Goal: Communication & Community: Answer question/provide support

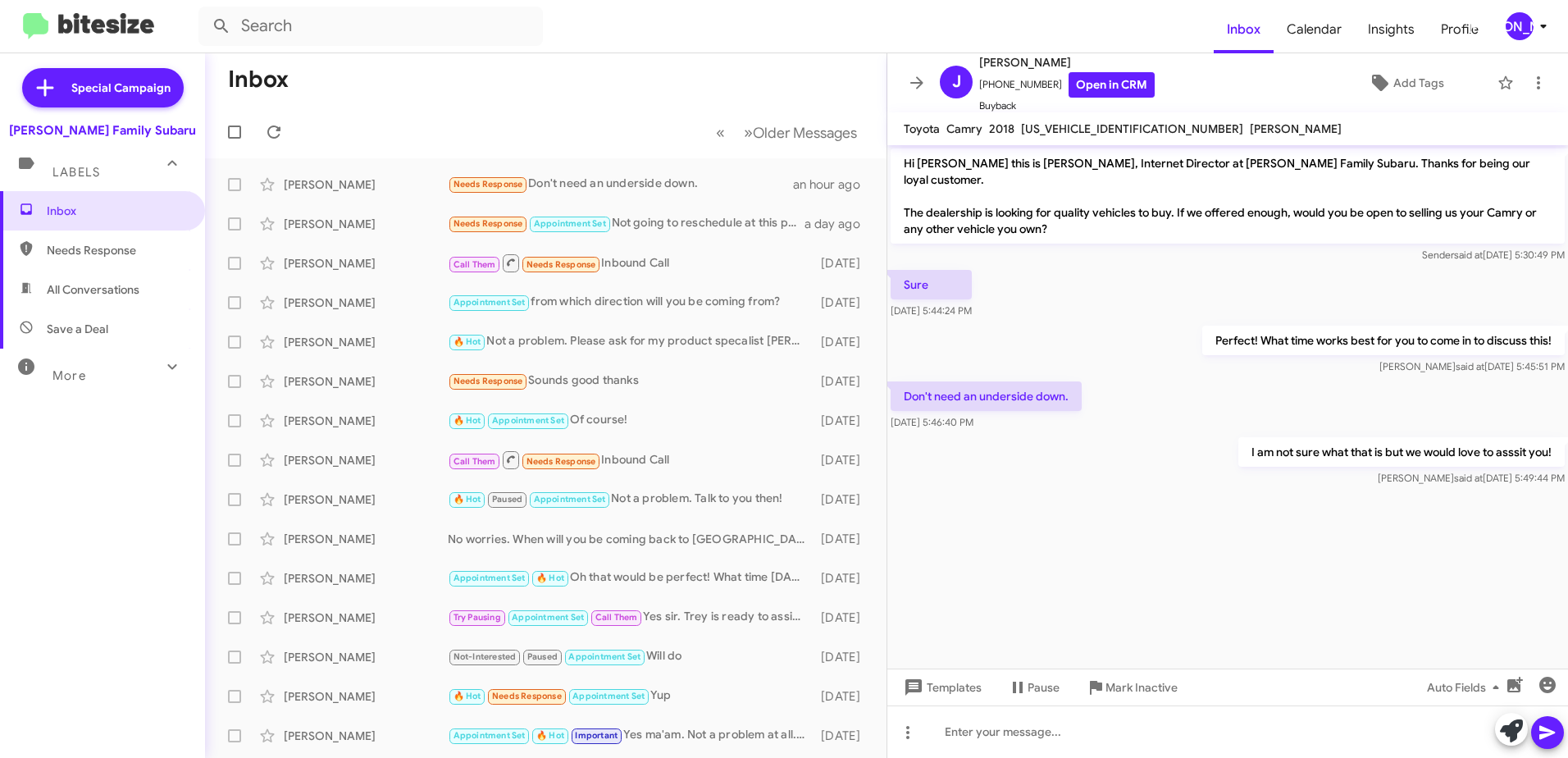
click at [931, 68] on mat-toolbar "[PERSON_NAME] [PHONE_NUMBER] Open in CRM Buyback Add Tags" at bounding box center [1227, 82] width 681 height 59
click at [917, 85] on icon at bounding box center [917, 82] width 19 height 19
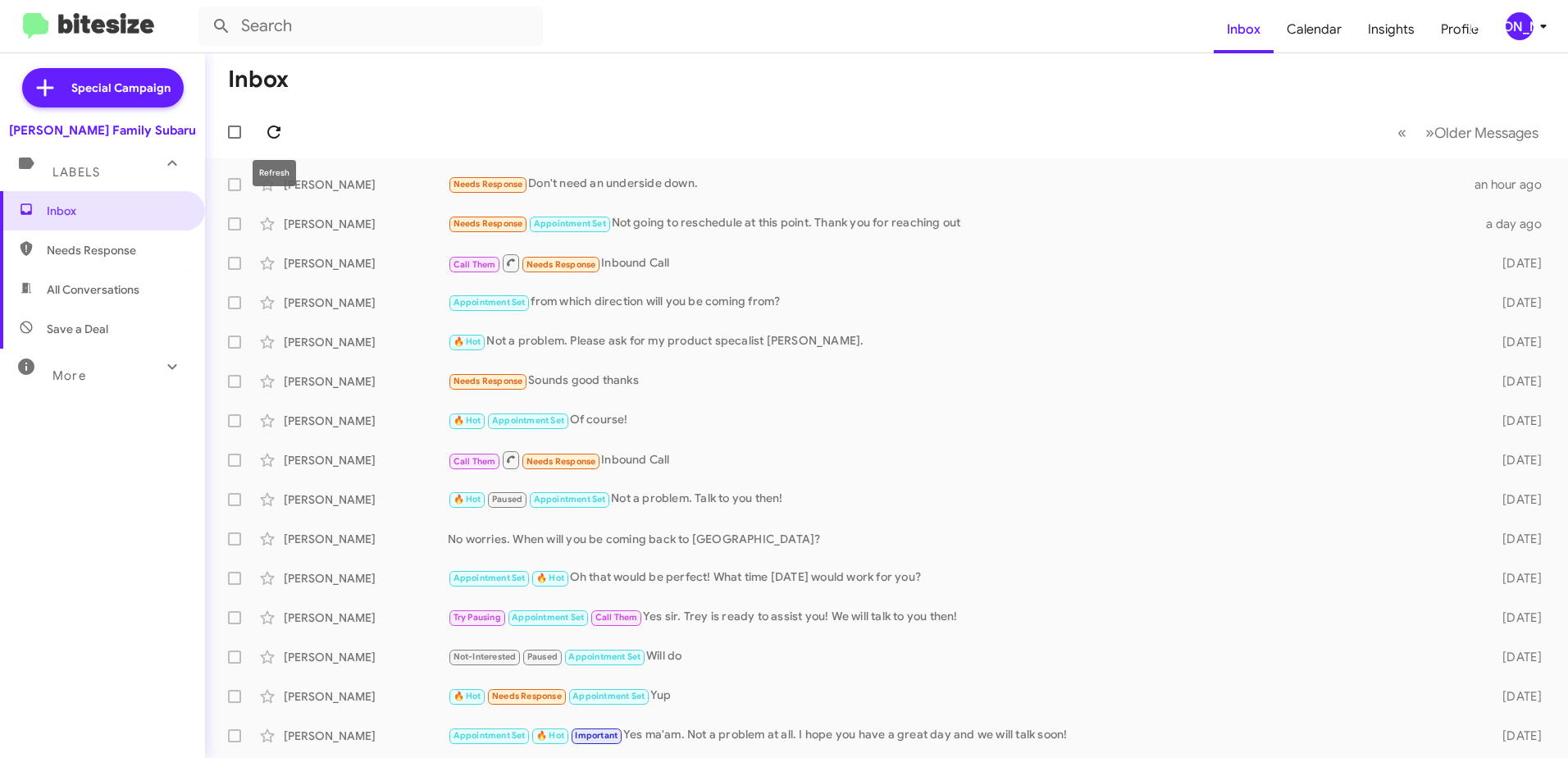
click at [278, 133] on icon at bounding box center [274, 132] width 19 height 19
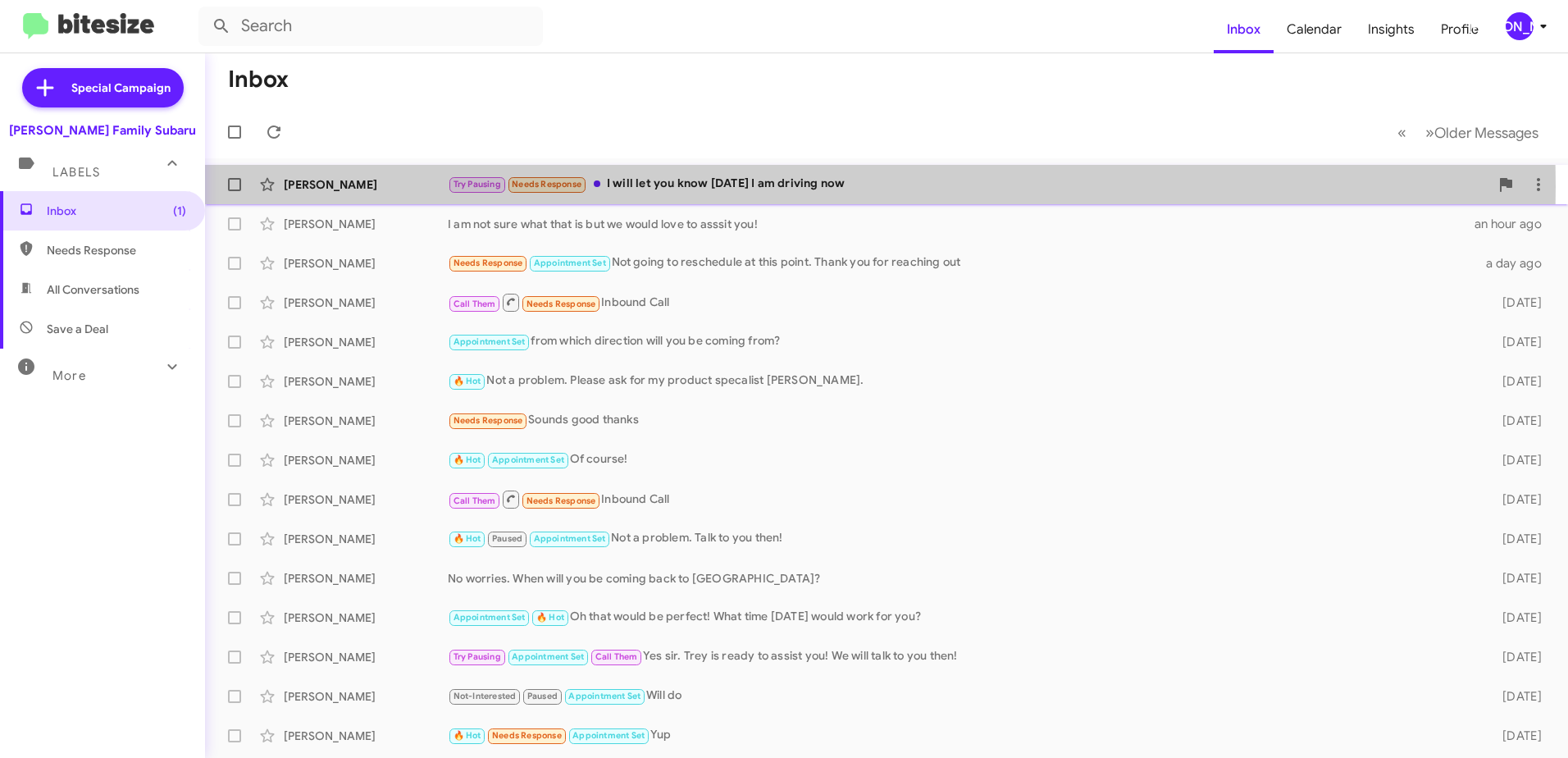
click at [669, 186] on div "Try Pausing Needs Response I will let you know [DATE] I am driving now" at bounding box center [968, 183] width 1042 height 18
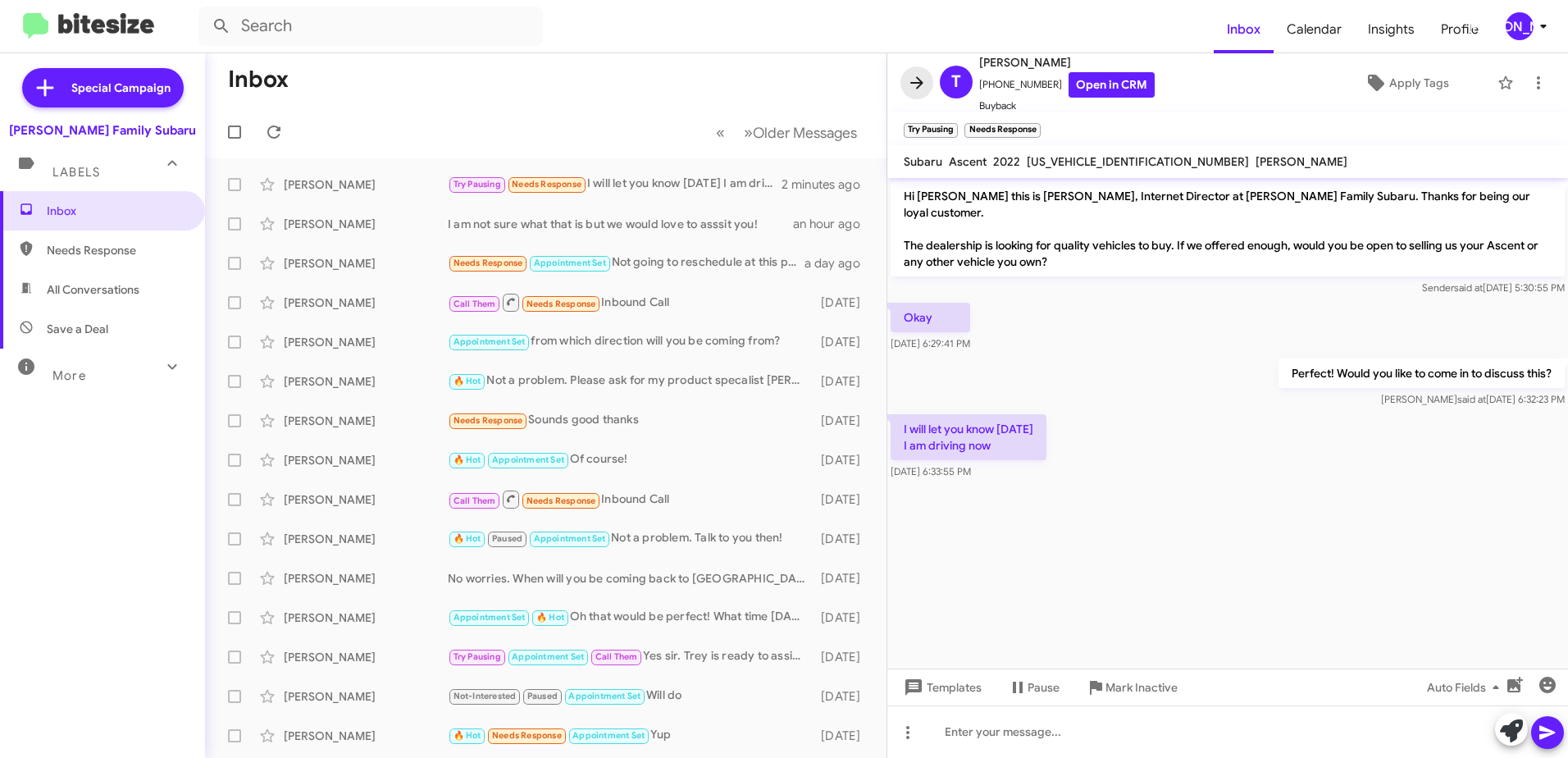
click at [917, 80] on icon at bounding box center [917, 82] width 19 height 19
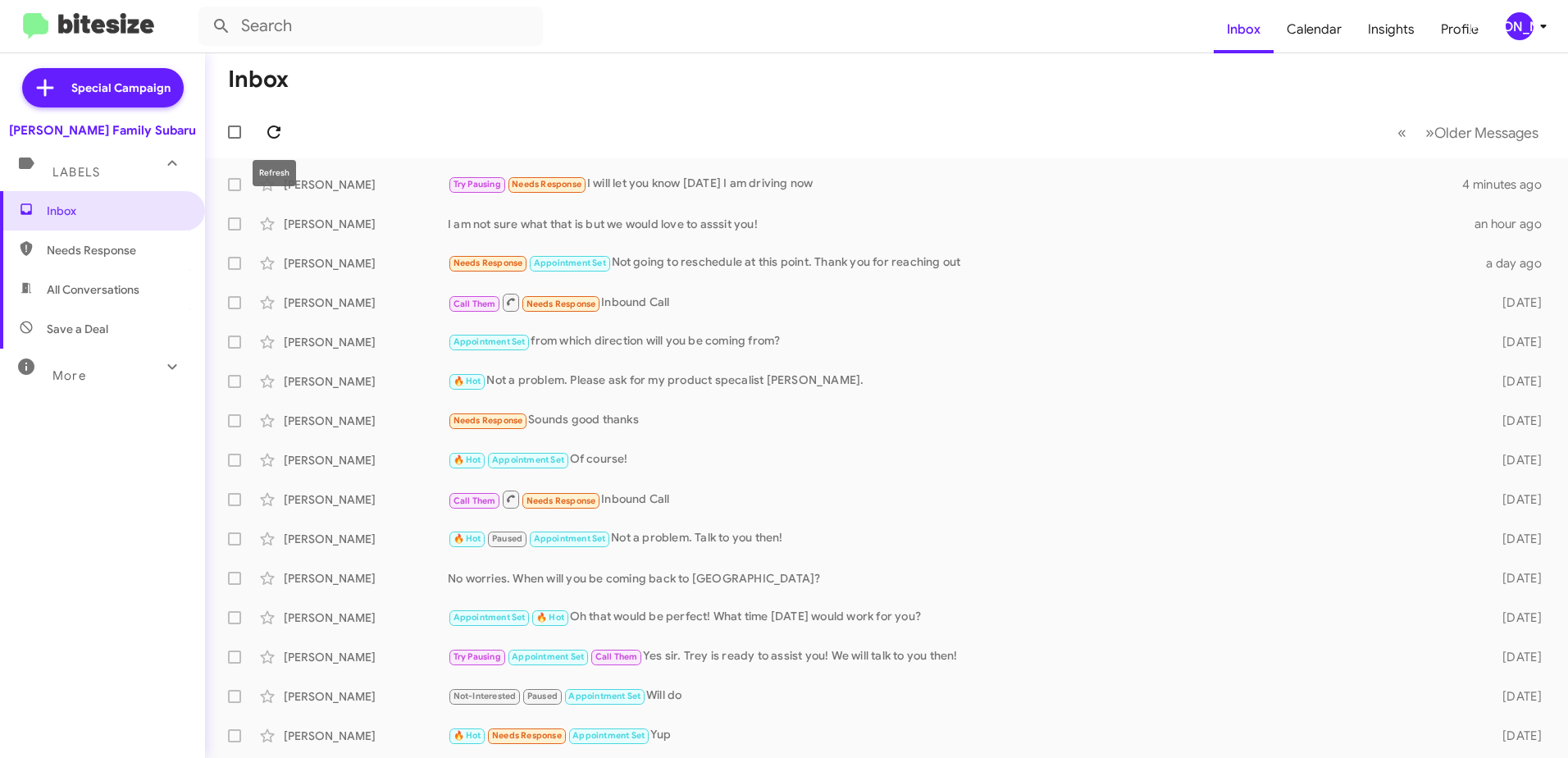
click at [272, 129] on icon at bounding box center [274, 132] width 19 height 19
